Goal: Task Accomplishment & Management: Complete application form

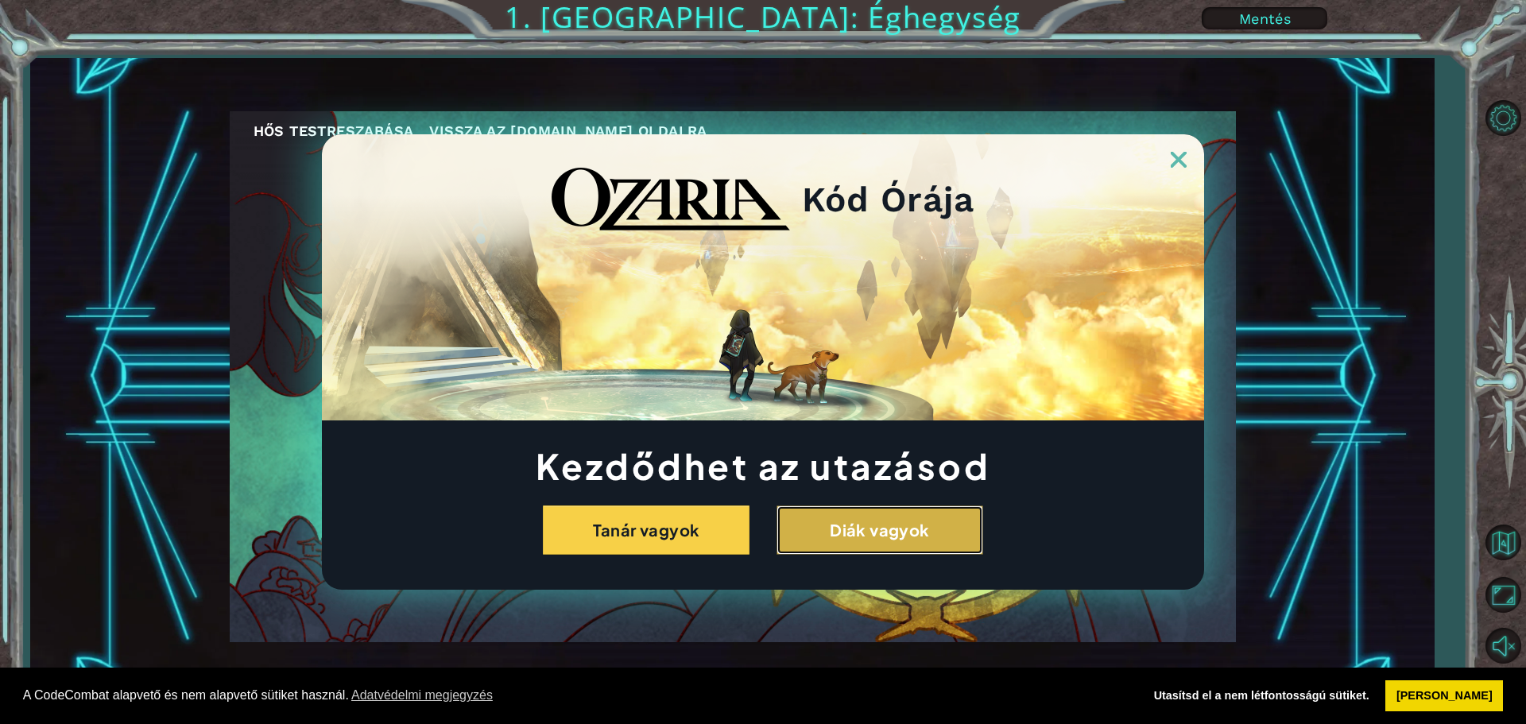
click at [969, 535] on button "Diák vagyok" at bounding box center [880, 530] width 207 height 49
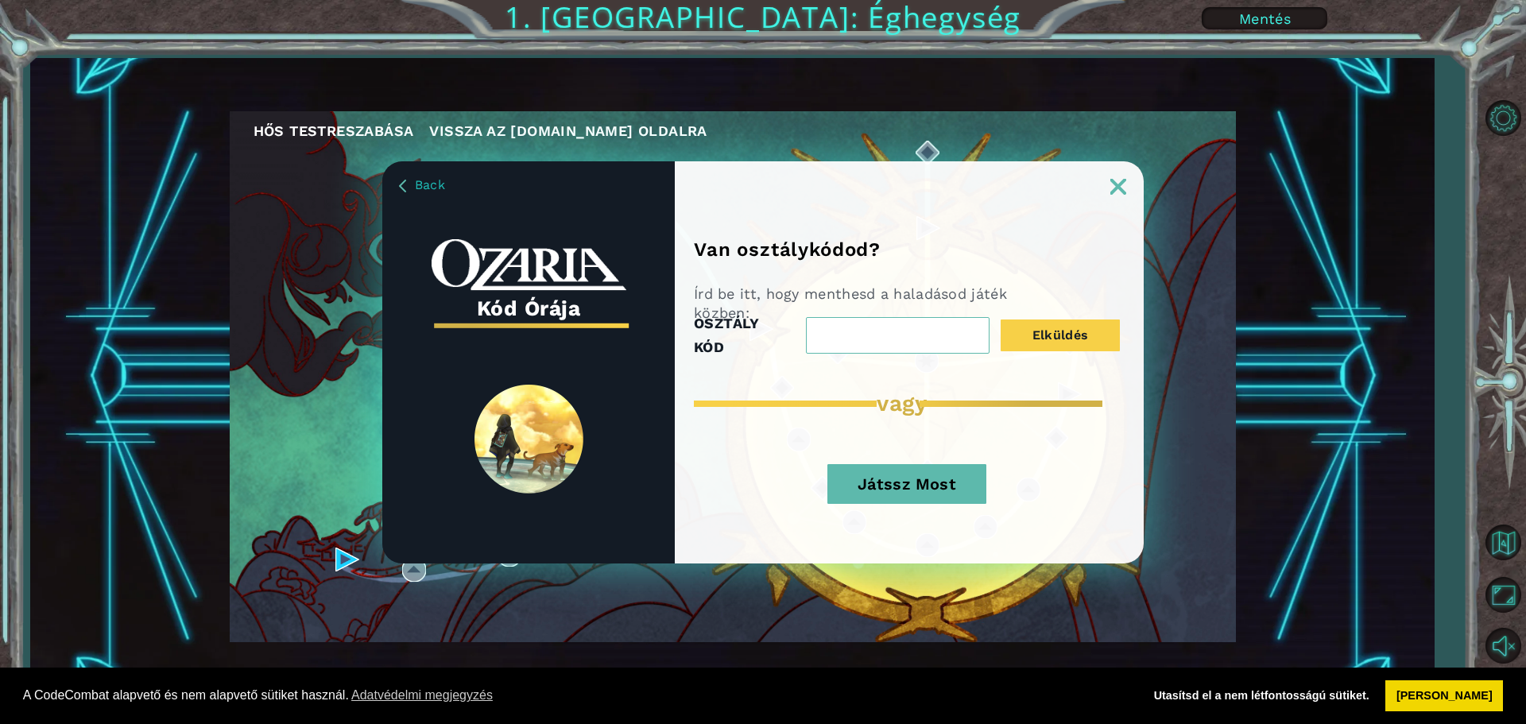
click at [862, 330] on input "OSZTÁLY KÓD" at bounding box center [898, 335] width 184 height 37
type input "igen"
click at [1076, 328] on button "Elküldés" at bounding box center [1060, 336] width 119 height 32
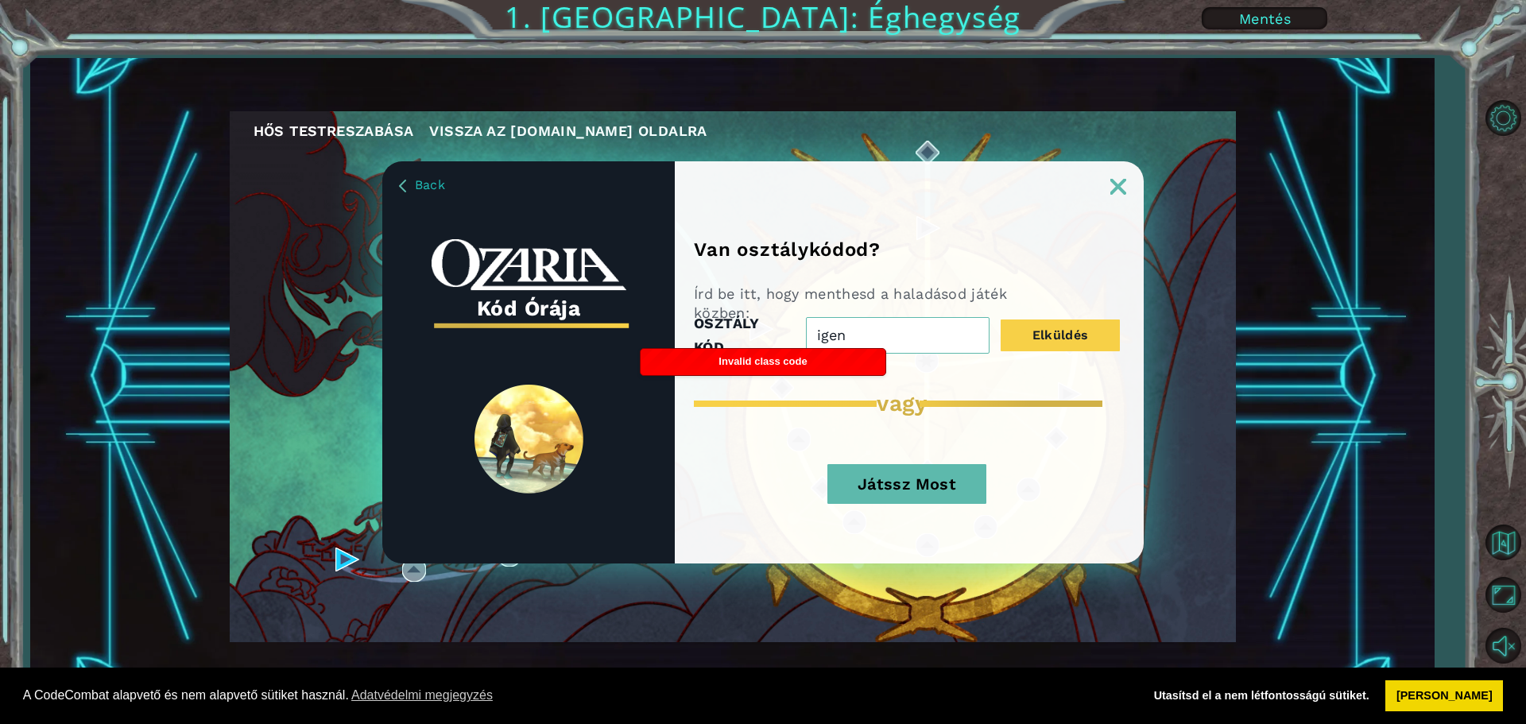
click at [1113, 188] on img at bounding box center [1119, 187] width 16 height 16
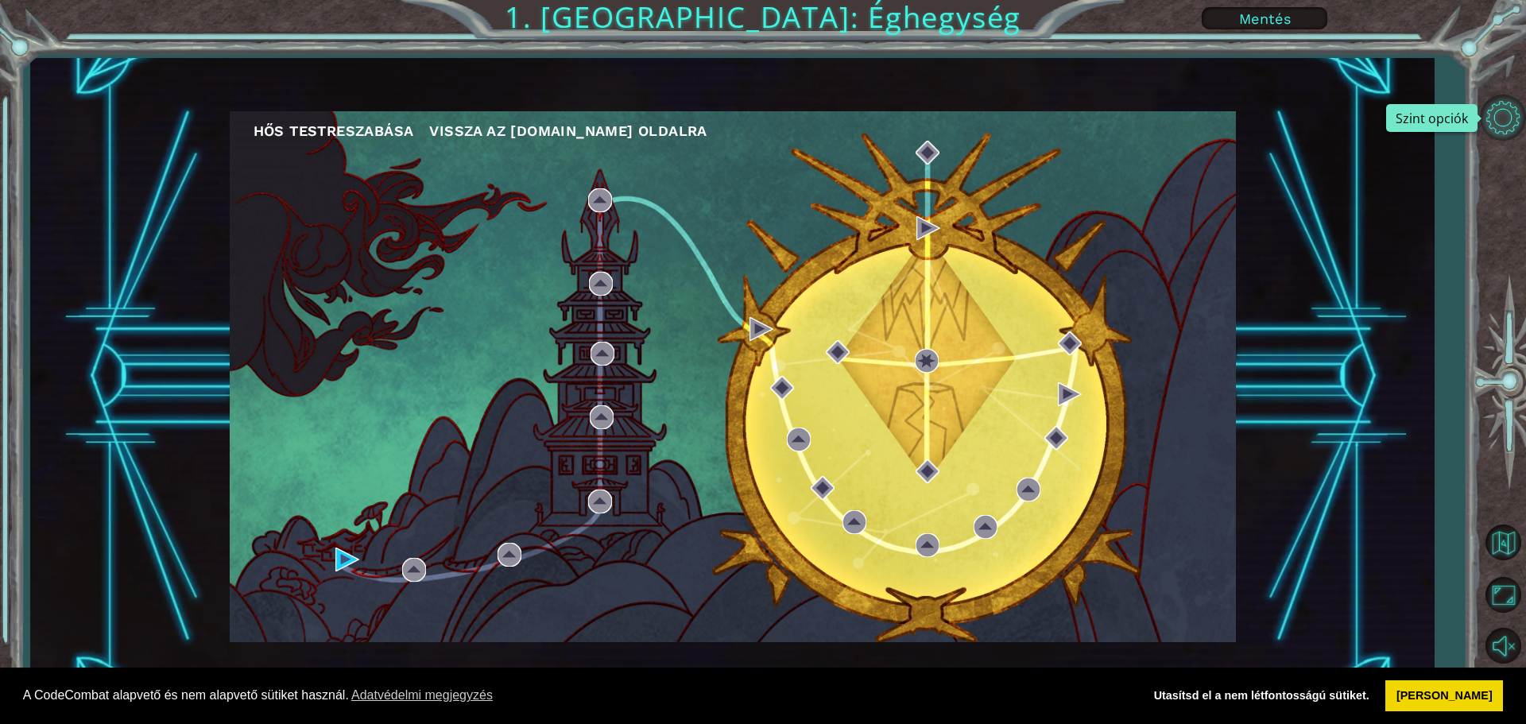
click at [1507, 115] on button "Szint opciók" at bounding box center [1503, 118] width 46 height 46
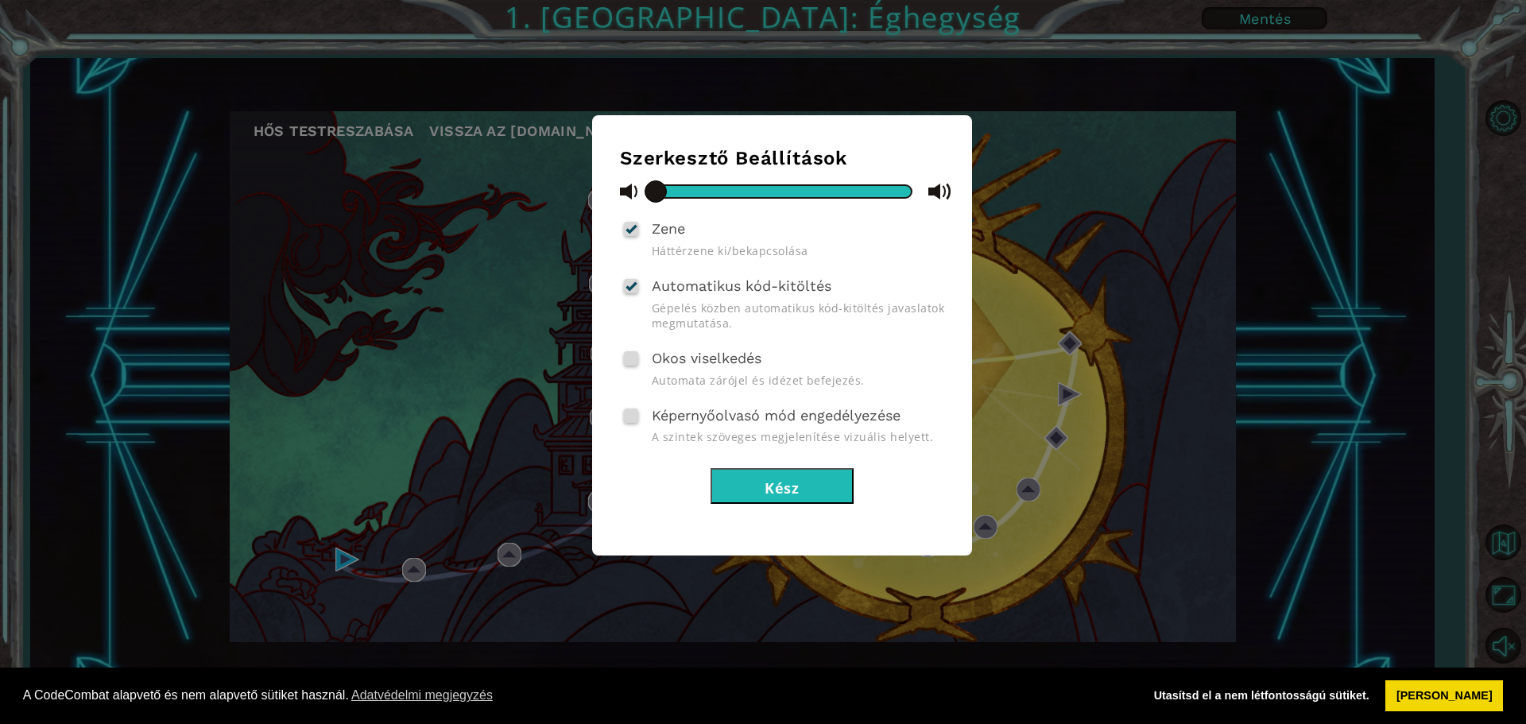
click at [1526, 300] on div "Szerkesztő Beállítások Zene Háttérzene ki/bekapcsolása Automatikus kód-kitöltés…" at bounding box center [763, 362] width 1526 height 724
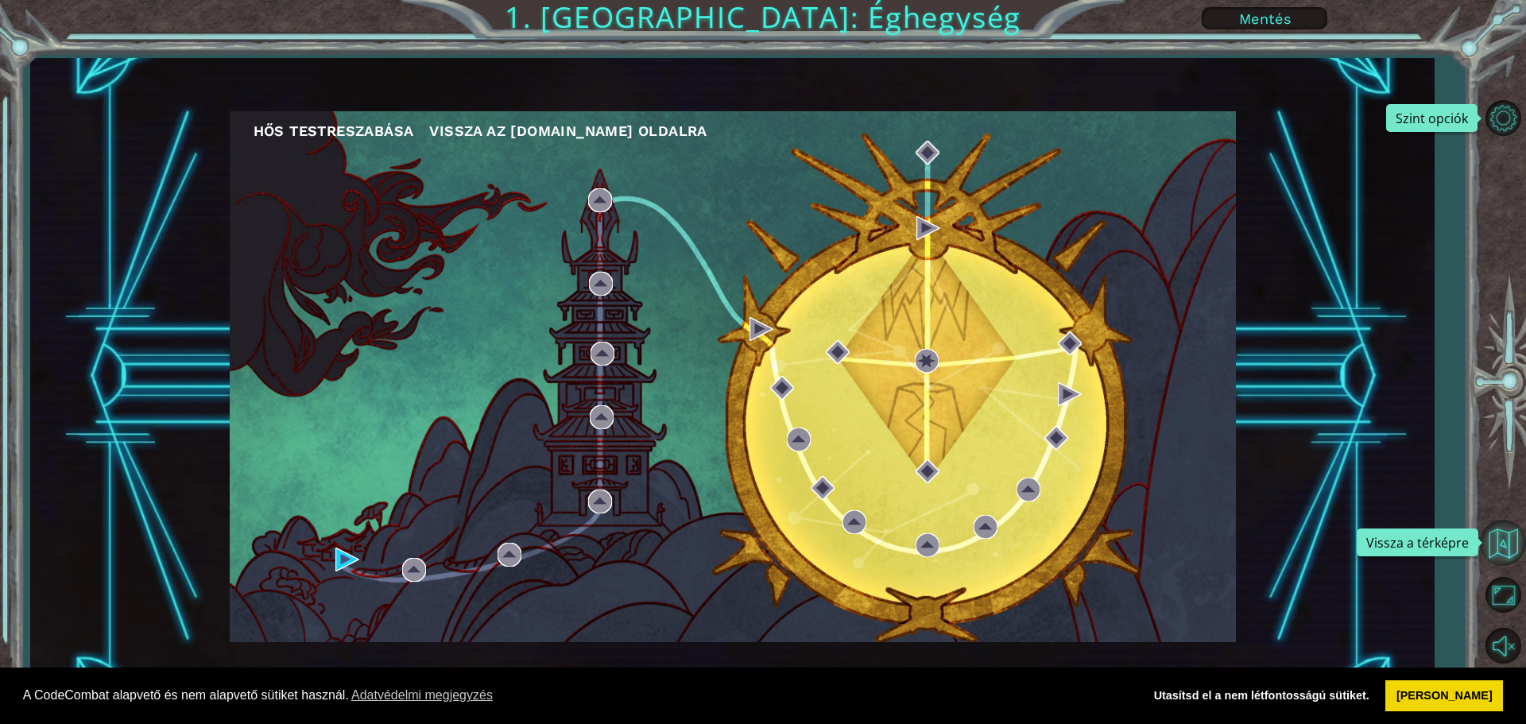
click at [1502, 542] on button "Vissza a térképre" at bounding box center [1503, 543] width 46 height 46
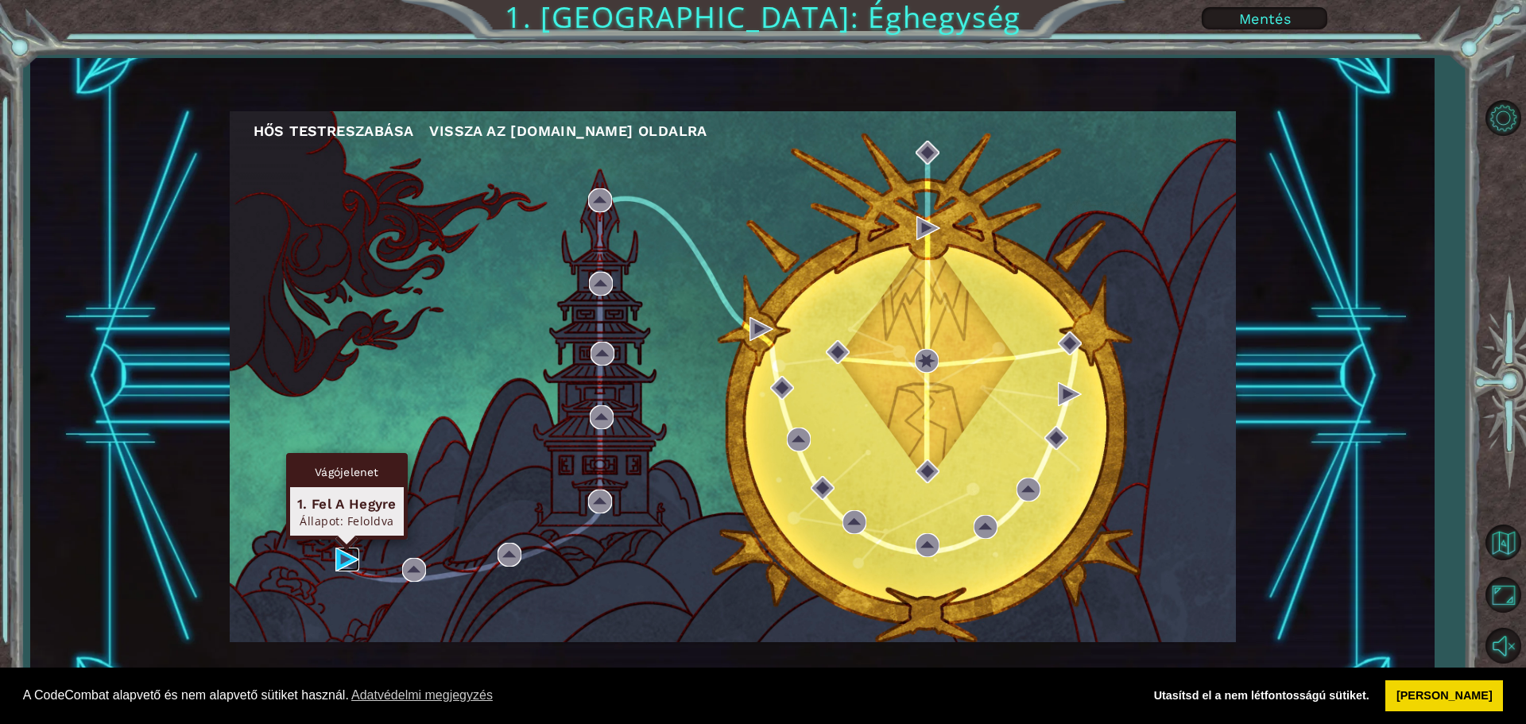
click at [335, 558] on img at bounding box center [347, 560] width 24 height 24
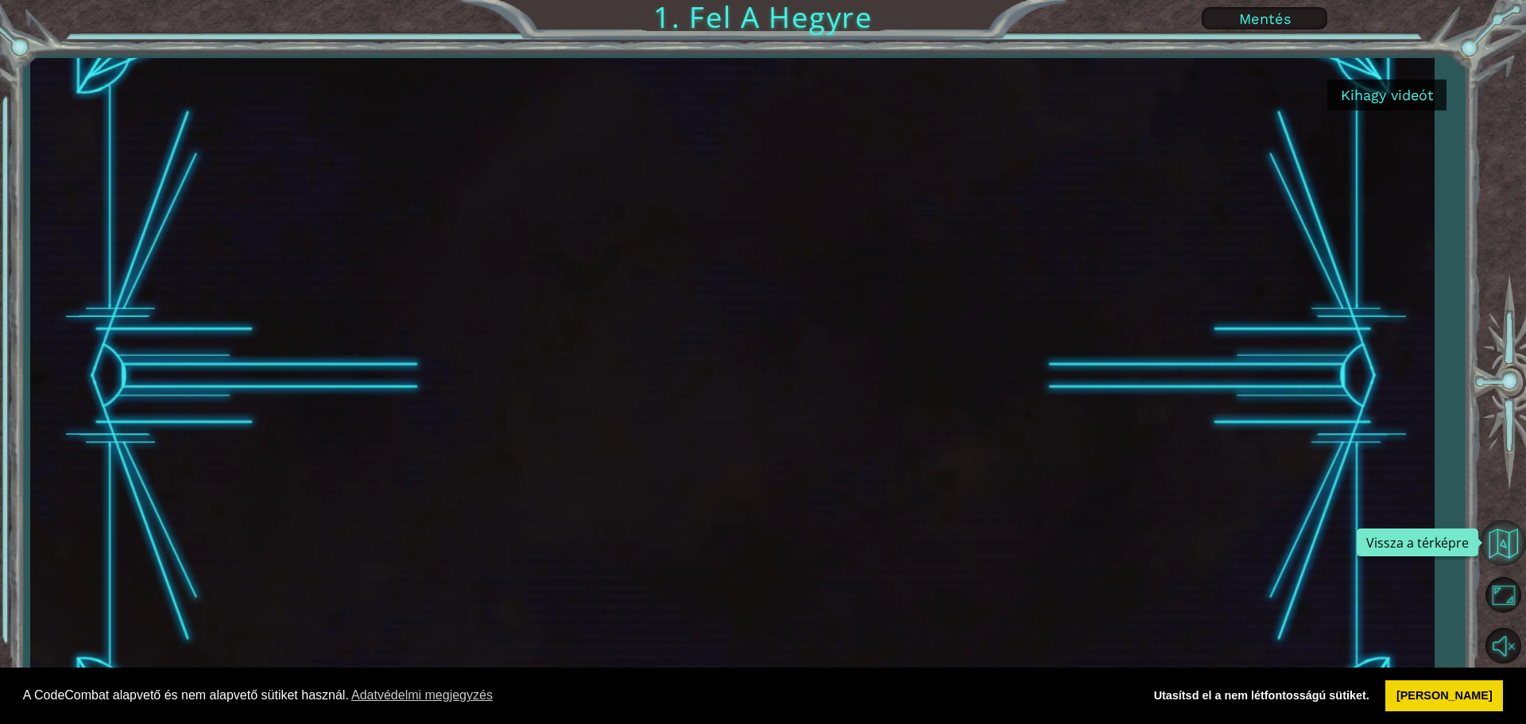
click at [1514, 541] on button "Vissza a térképre" at bounding box center [1503, 543] width 46 height 46
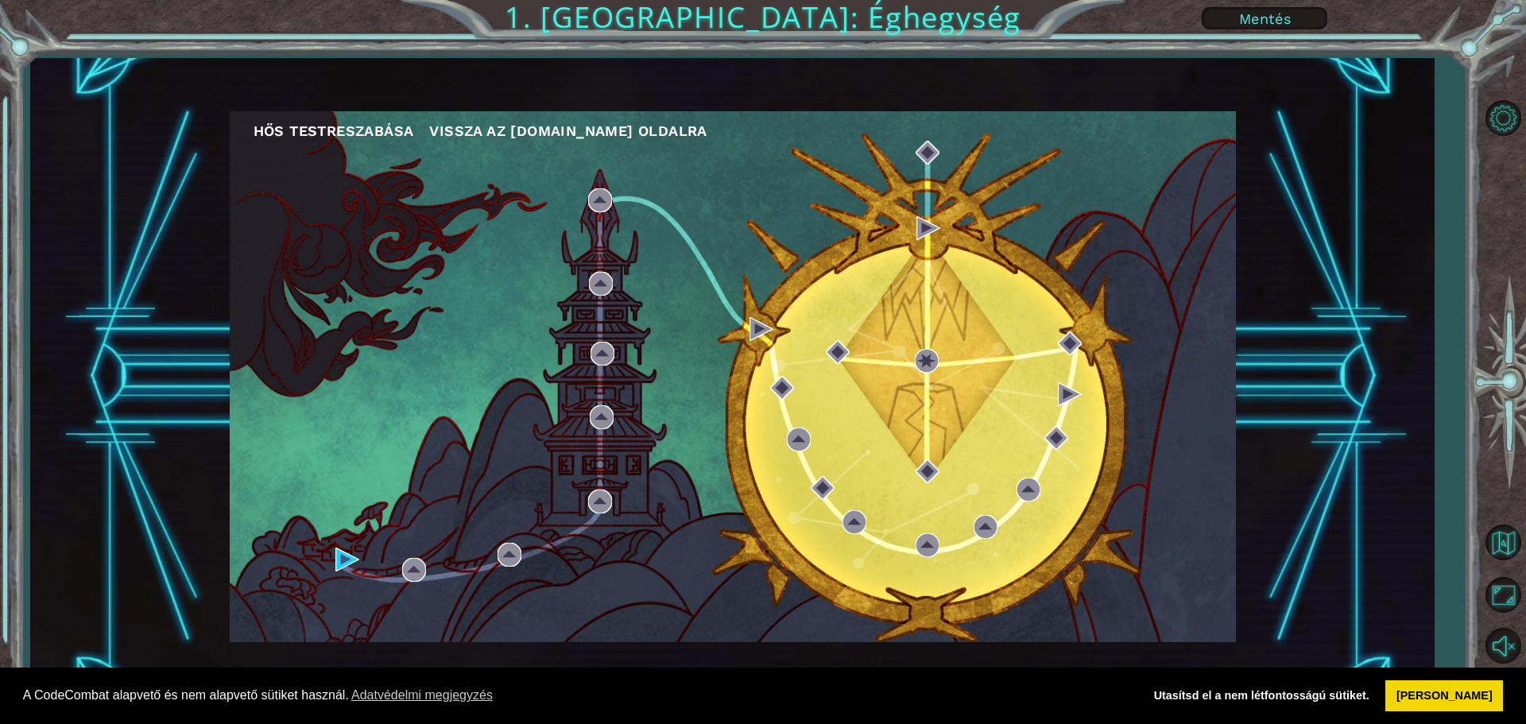
click at [1339, 76] on div "Hős testreszabása Vissza az [DOMAIN_NAME] oldalra" at bounding box center [732, 377] width 1404 height 638
